Goal: Transaction & Acquisition: Download file/media

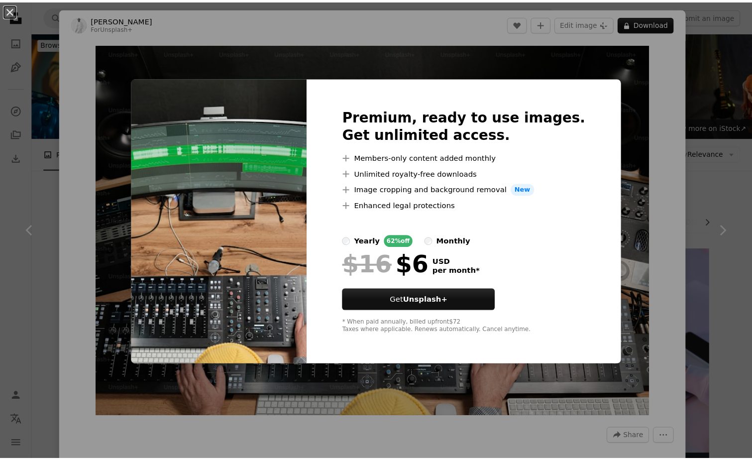
scroll to position [3274, 0]
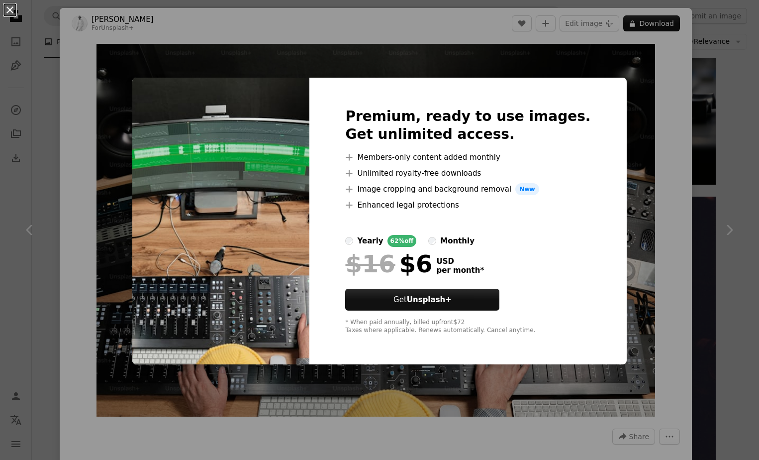
click at [12, 15] on button "An X shape" at bounding box center [10, 10] width 12 height 12
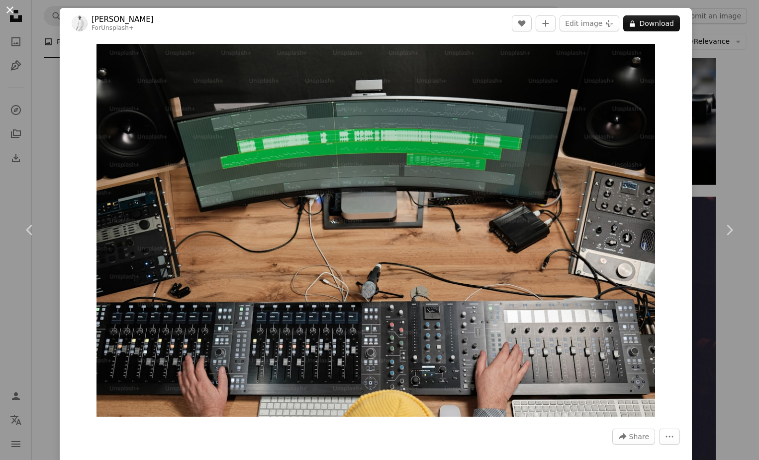
click at [7, 11] on button "An X shape" at bounding box center [10, 10] width 12 height 12
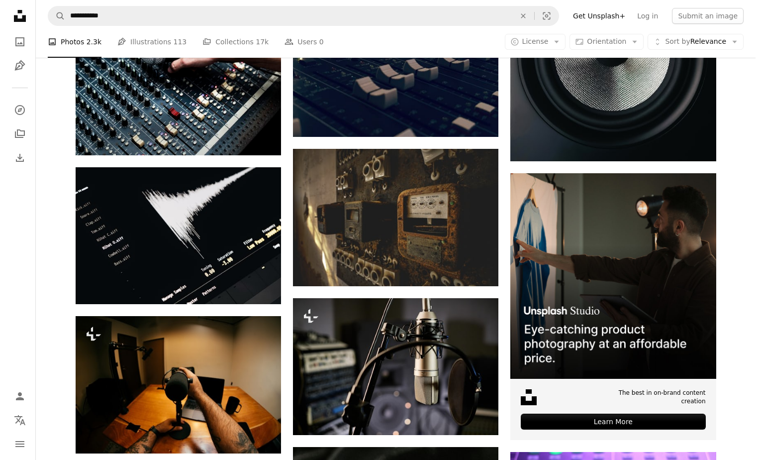
scroll to position [3821, 0]
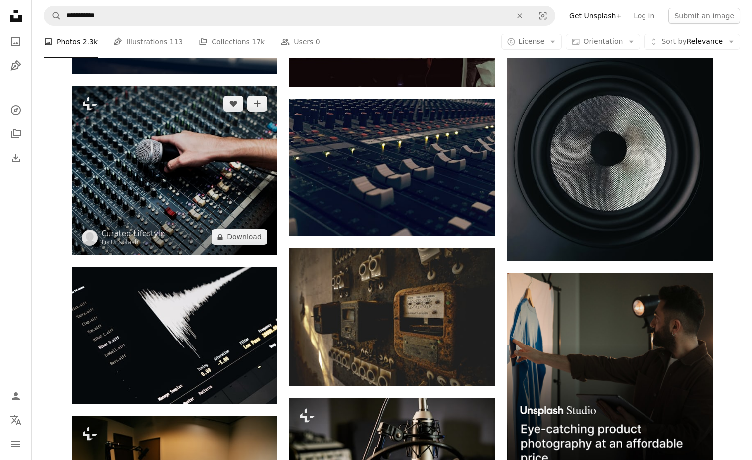
click at [191, 201] on img at bounding box center [174, 171] width 205 height 170
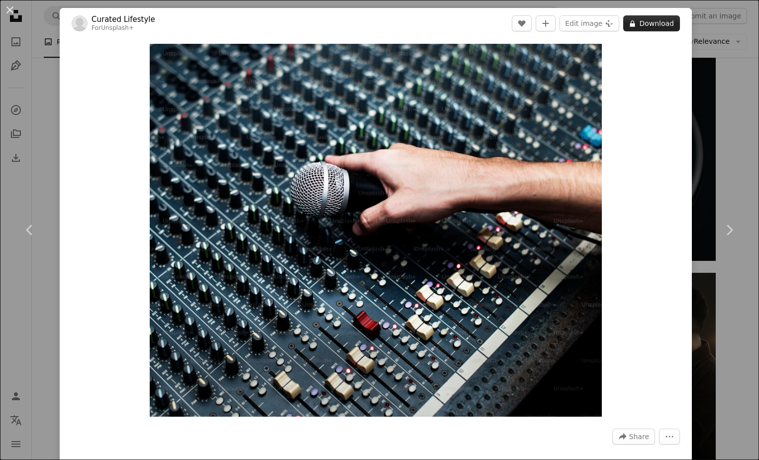
click at [639, 25] on button "A lock Download" at bounding box center [651, 23] width 57 height 16
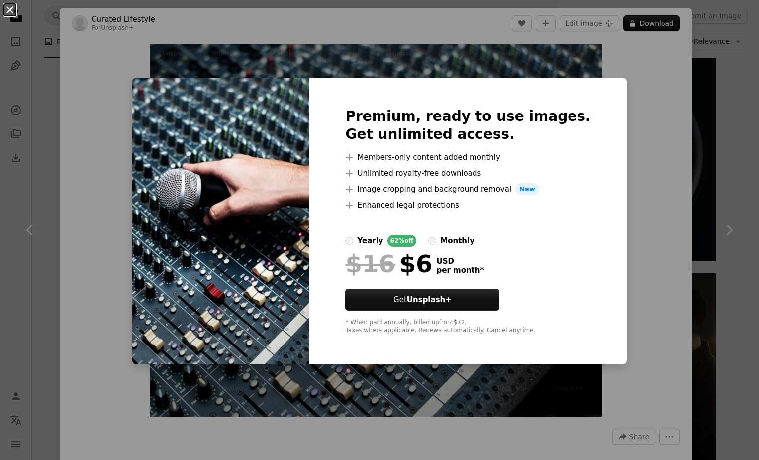
click at [13, 14] on button "An X shape" at bounding box center [10, 10] width 12 height 12
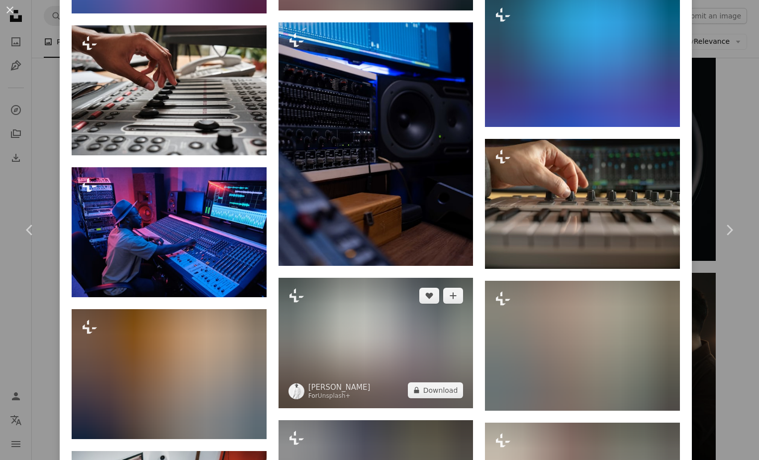
scroll to position [1095, 0]
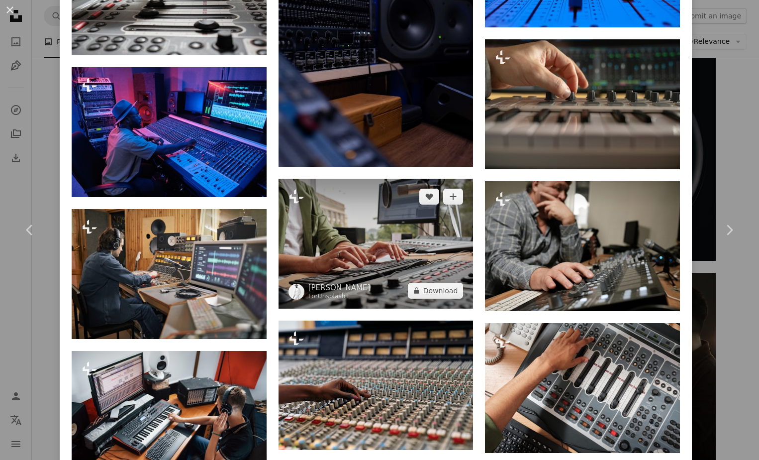
click at [345, 254] on img at bounding box center [376, 244] width 195 height 130
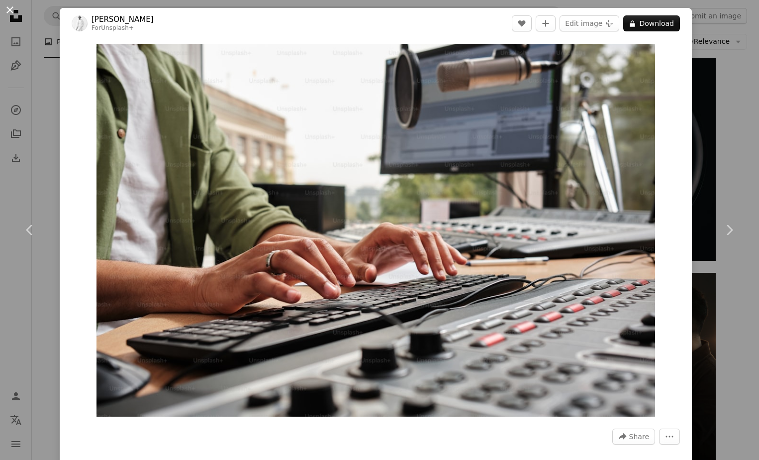
click at [14, 11] on button "An X shape" at bounding box center [10, 10] width 12 height 12
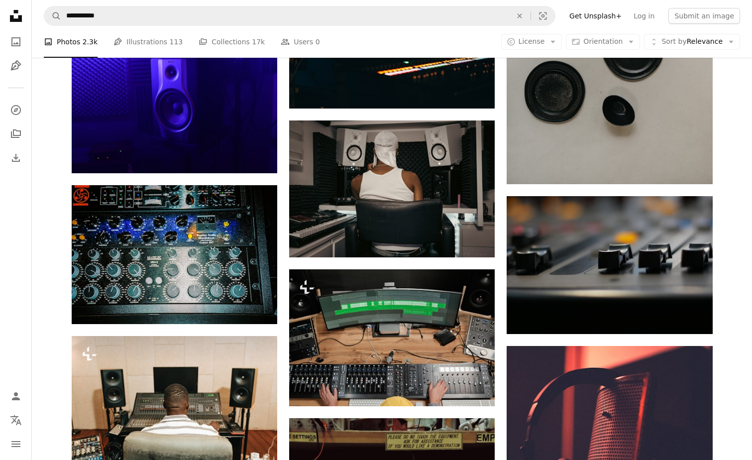
scroll to position [2876, 0]
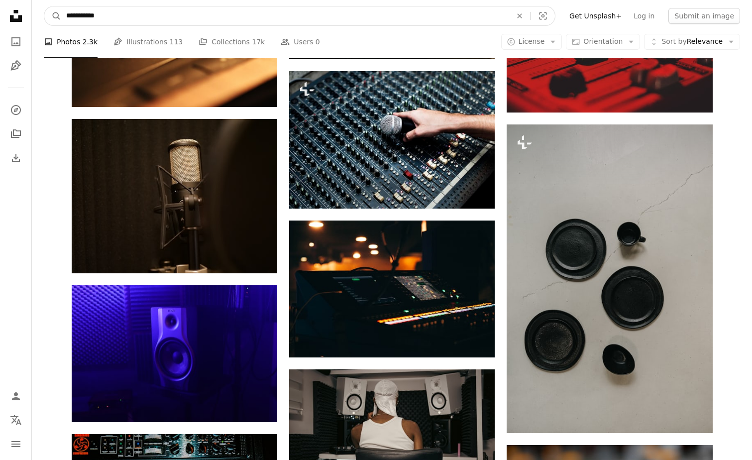
click at [92, 12] on input "**********" at bounding box center [284, 15] width 447 height 19
drag, startPoint x: 125, startPoint y: 15, endPoint x: -2, endPoint y: 18, distance: 126.9
click at [0, 18] on html "**********" at bounding box center [376, 37] width 752 height 5826
type input "**********"
click at [44, 6] on button "A magnifying glass" at bounding box center [52, 15] width 17 height 19
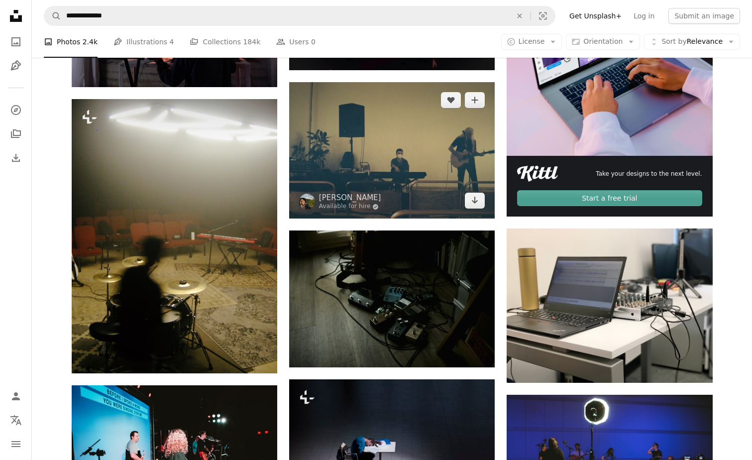
scroll to position [348, 0]
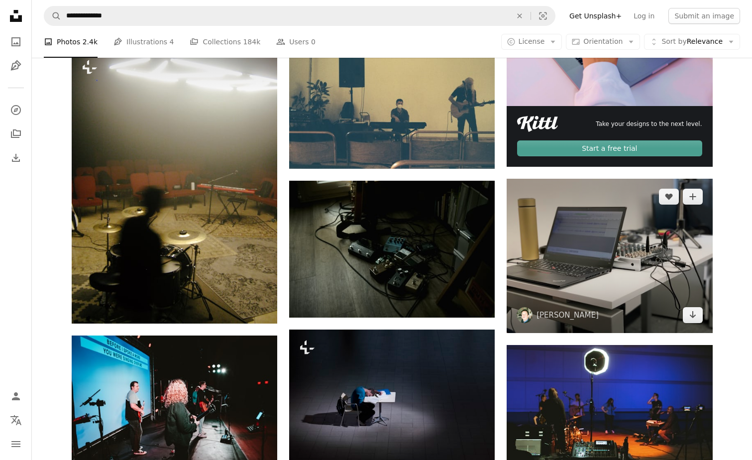
click at [583, 285] on img at bounding box center [608, 256] width 205 height 154
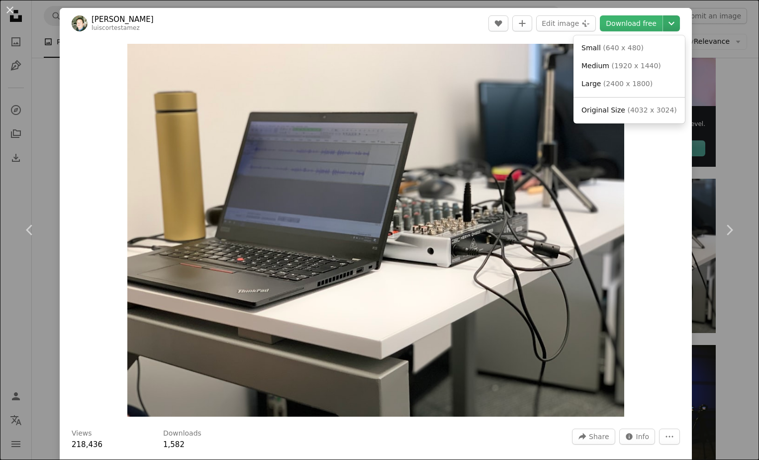
click at [664, 25] on icon "Chevron down" at bounding box center [672, 23] width 16 height 12
click at [605, 44] on span "( 640 x 480 )" at bounding box center [623, 48] width 41 height 8
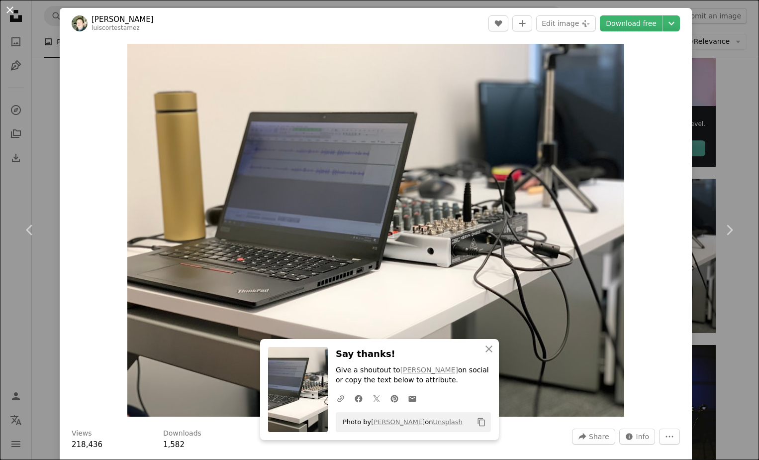
click at [11, 12] on button "An X shape" at bounding box center [10, 10] width 12 height 12
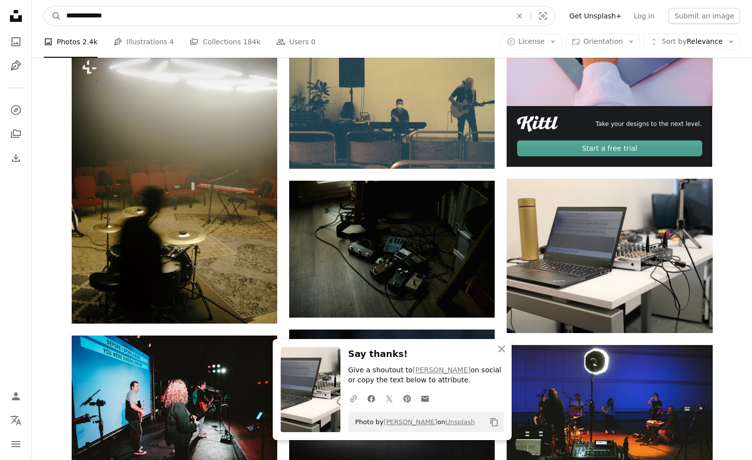
drag, startPoint x: 147, startPoint y: 19, endPoint x: 43, endPoint y: 19, distance: 104.5
click at [43, 19] on nav "**********" at bounding box center [392, 16] width 720 height 32
type input "********"
click button "A magnifying glass" at bounding box center [52, 15] width 17 height 19
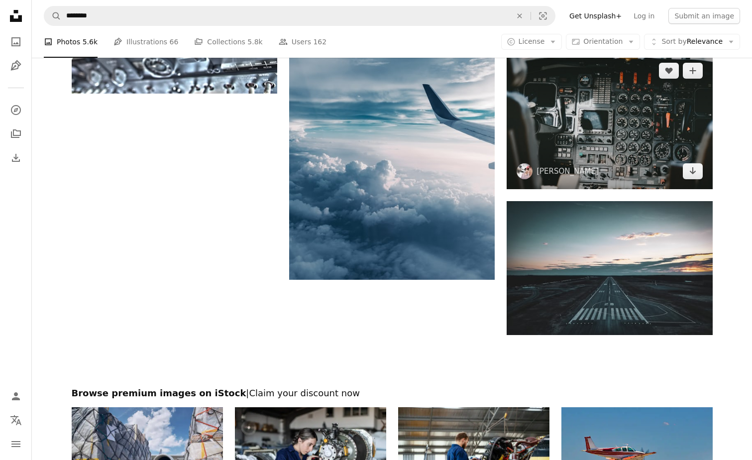
scroll to position [1244, 0]
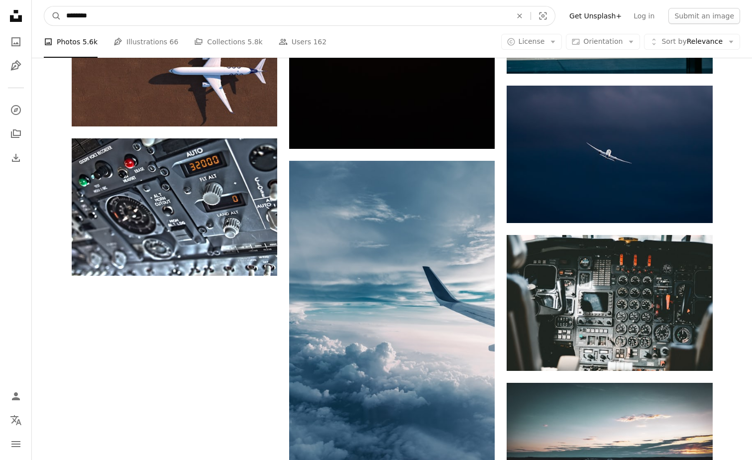
drag, startPoint x: 117, startPoint y: 8, endPoint x: 37, endPoint y: 6, distance: 80.1
click at [39, 5] on nav "A magnifying glass ******** An X shape Visual search Filters Get Unsplash+ Log …" at bounding box center [392, 16] width 720 height 32
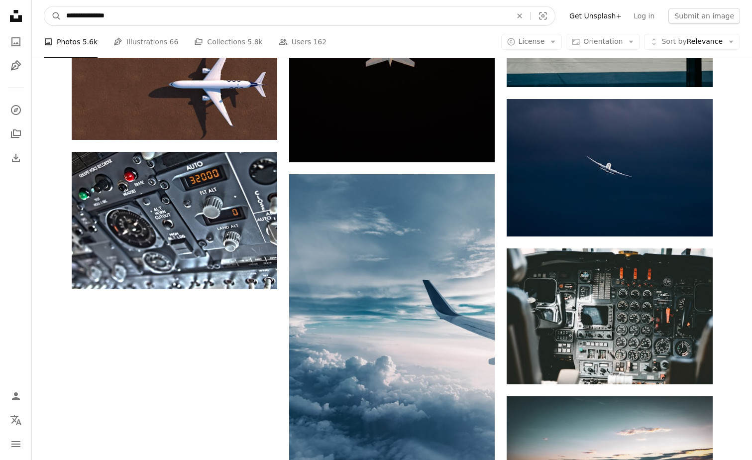
type input "**********"
click at [44, 6] on button "A magnifying glass" at bounding box center [52, 15] width 17 height 19
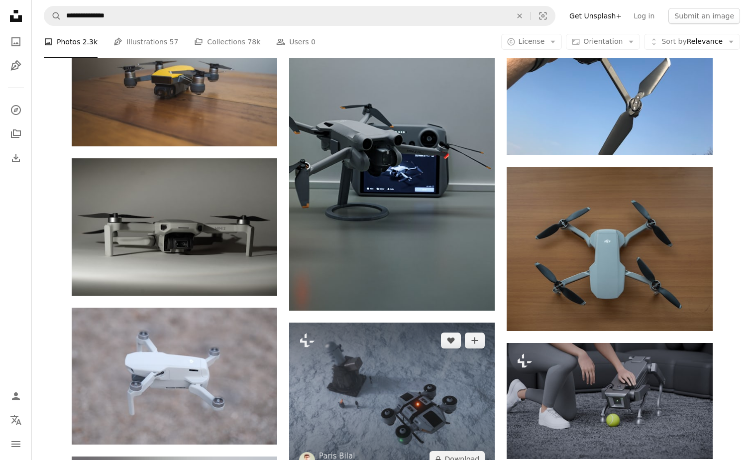
scroll to position [846, 0]
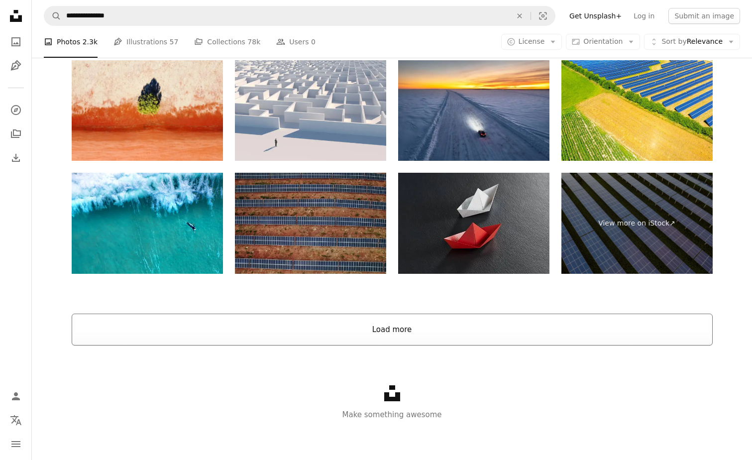
click at [379, 339] on button "Load more" at bounding box center [392, 329] width 641 height 32
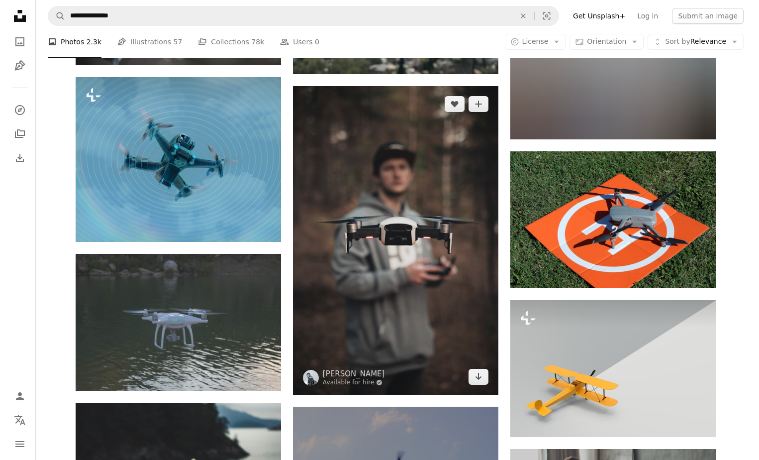
scroll to position [3518, 0]
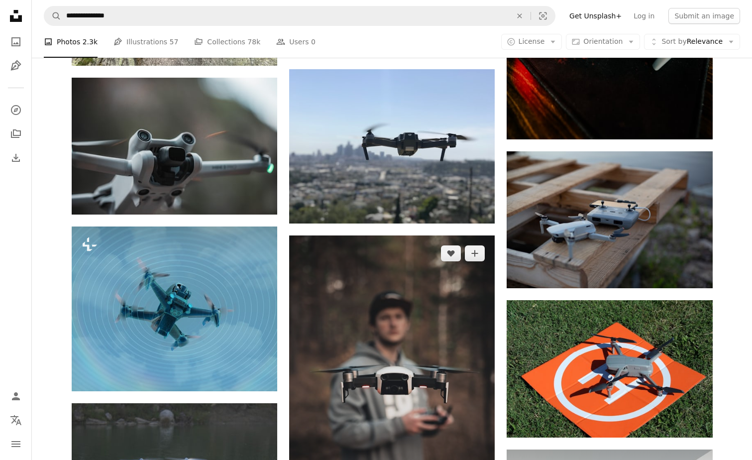
click at [423, 363] on img at bounding box center [391, 389] width 205 height 308
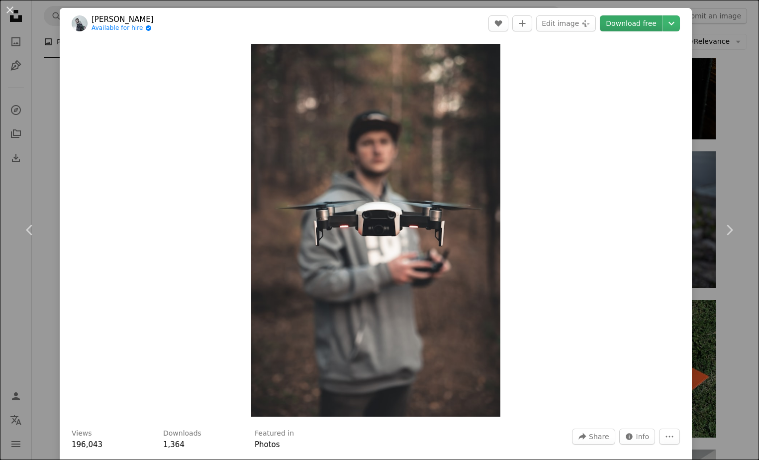
click at [636, 25] on link "Download free" at bounding box center [631, 23] width 63 height 16
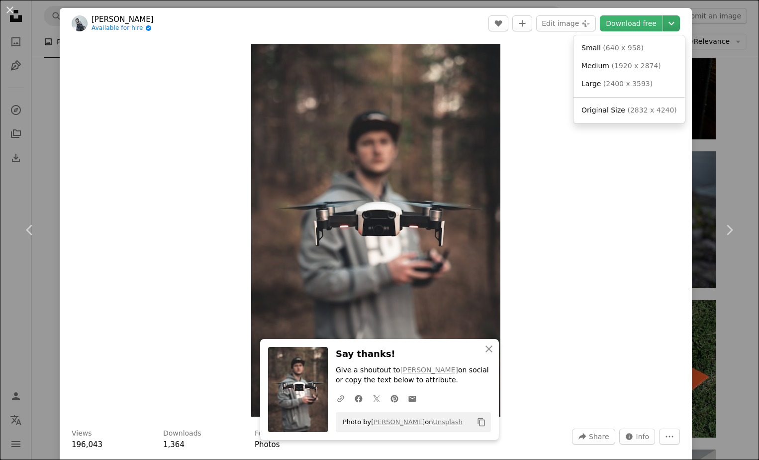
click at [664, 26] on icon "Chevron down" at bounding box center [672, 23] width 16 height 12
click at [636, 47] on link "Small ( 640 x 958 )" at bounding box center [629, 48] width 103 height 18
